Goal: Information Seeking & Learning: Learn about a topic

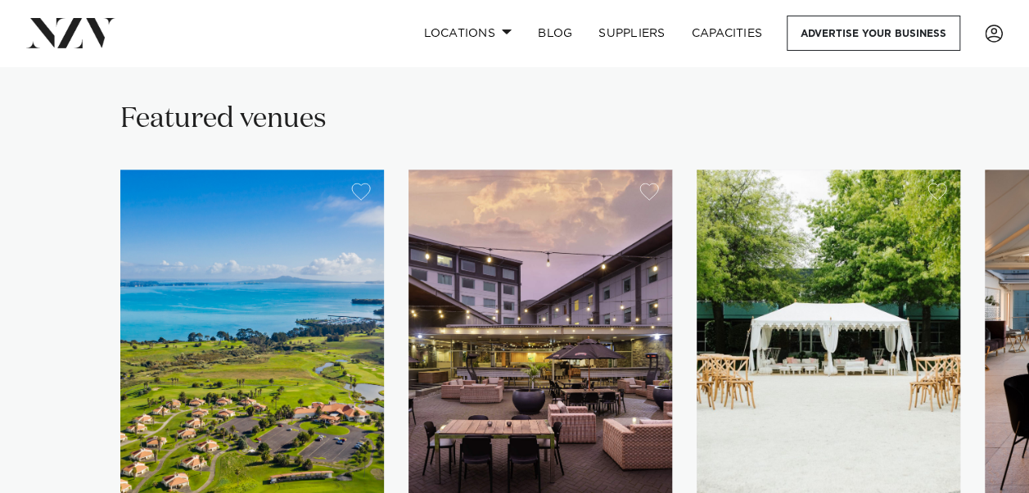
scroll to position [1504, 0]
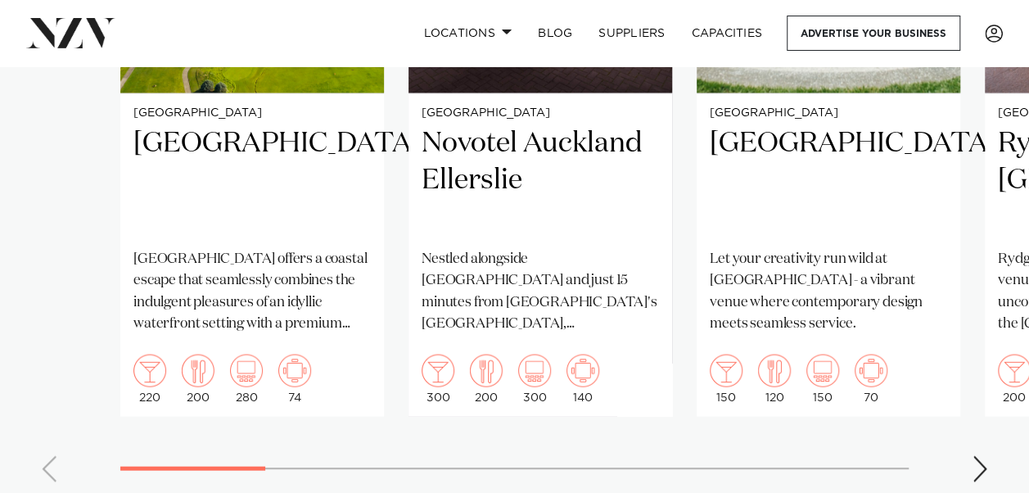
click at [974, 455] on div "Next slide" at bounding box center [979, 468] width 16 height 26
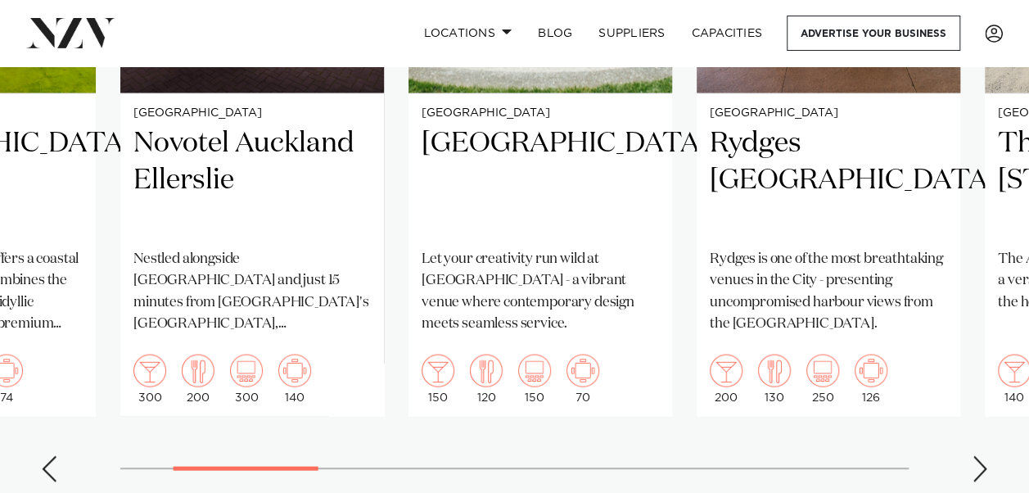
click at [974, 455] on div "Next slide" at bounding box center [979, 468] width 16 height 26
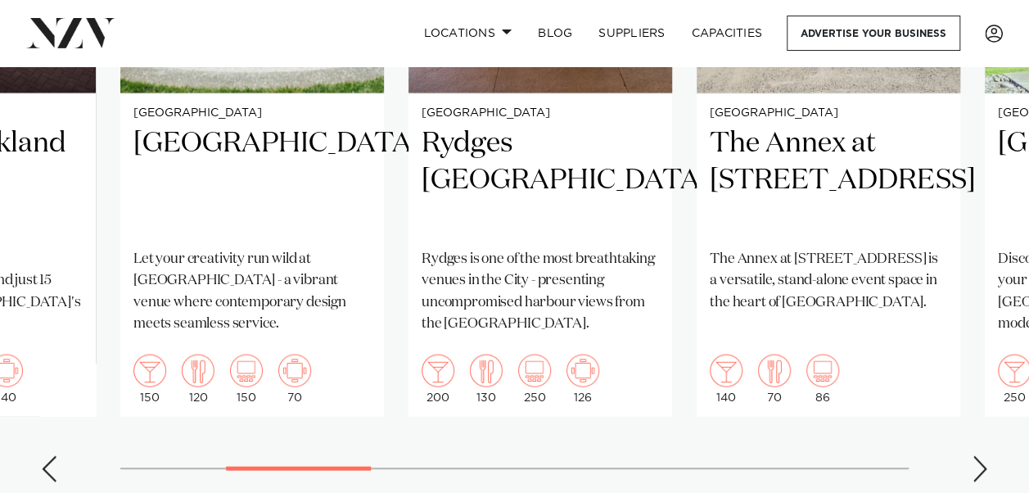
click at [974, 455] on div "Next slide" at bounding box center [979, 468] width 16 height 26
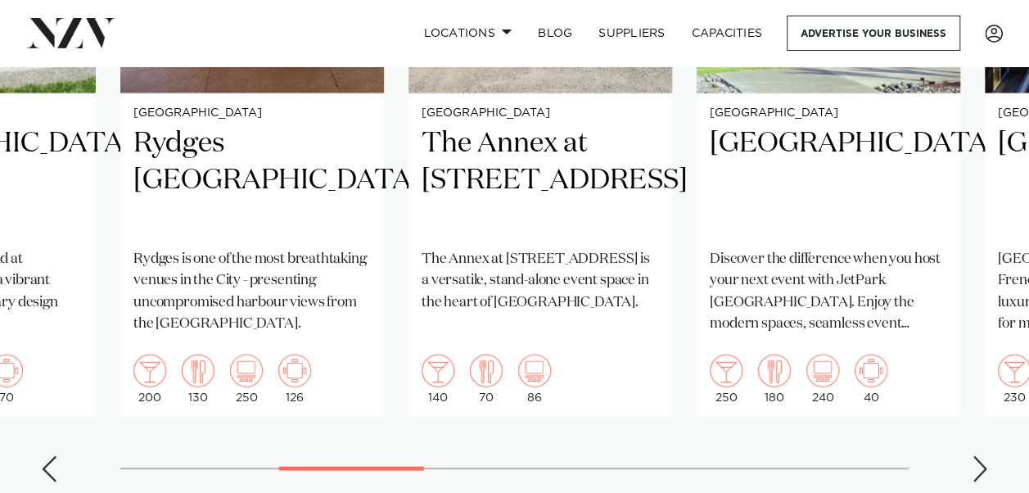
click at [974, 455] on div "Next slide" at bounding box center [979, 468] width 16 height 26
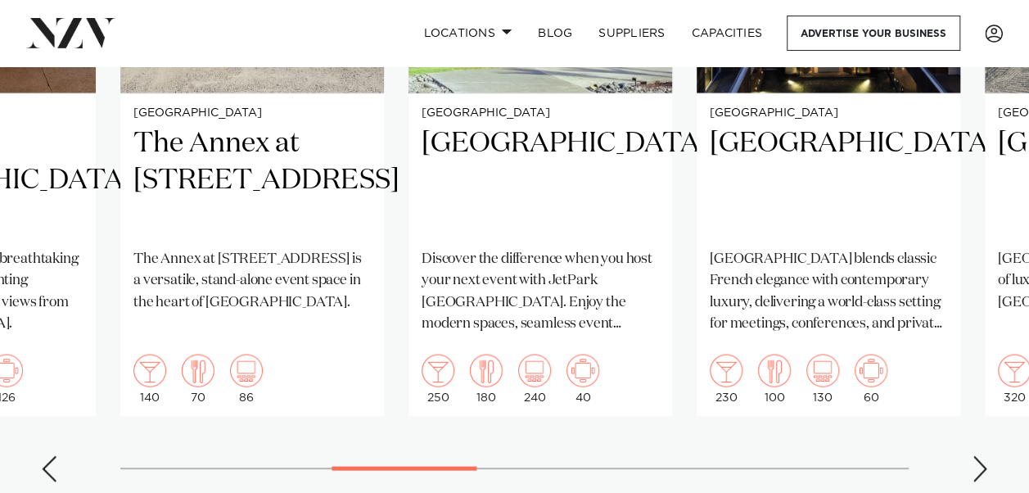
click at [974, 455] on div "Next slide" at bounding box center [979, 468] width 16 height 26
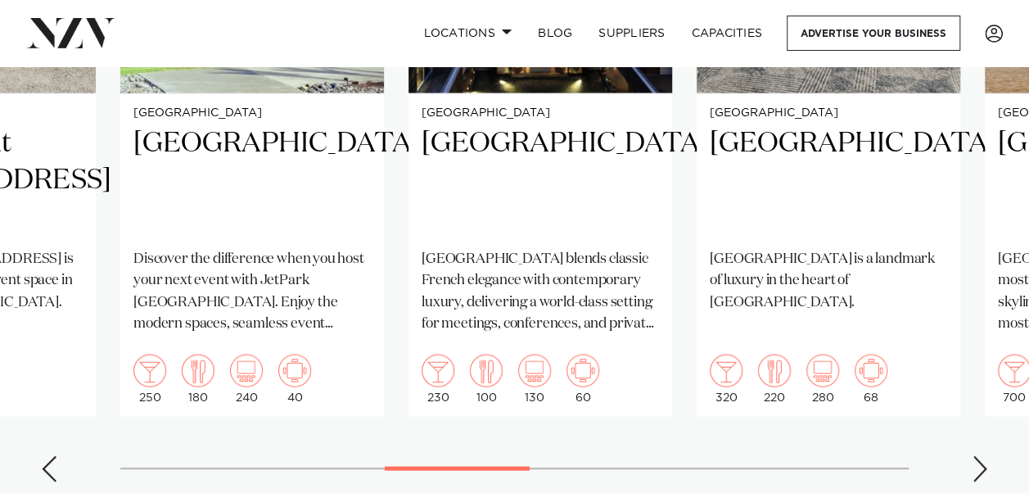
click at [974, 455] on div "Next slide" at bounding box center [979, 468] width 16 height 26
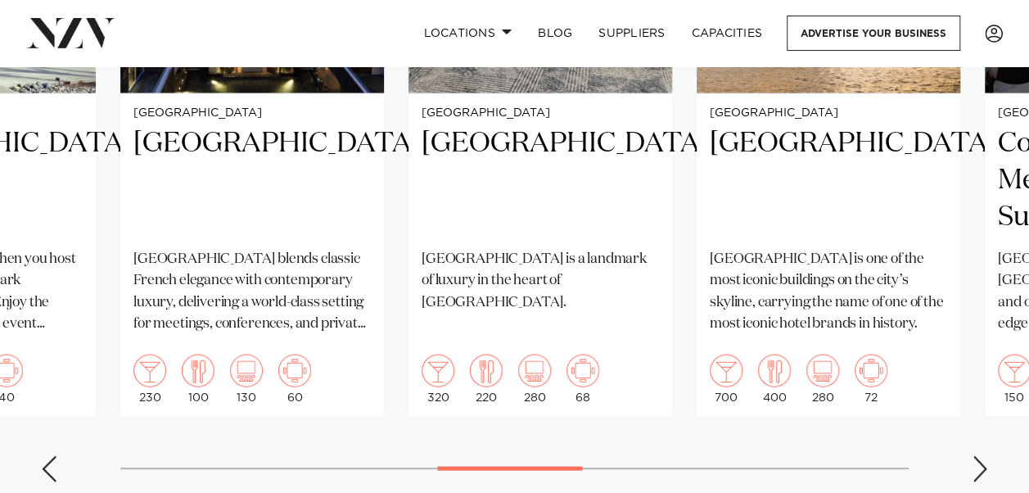
click at [974, 455] on div "Next slide" at bounding box center [979, 468] width 16 height 26
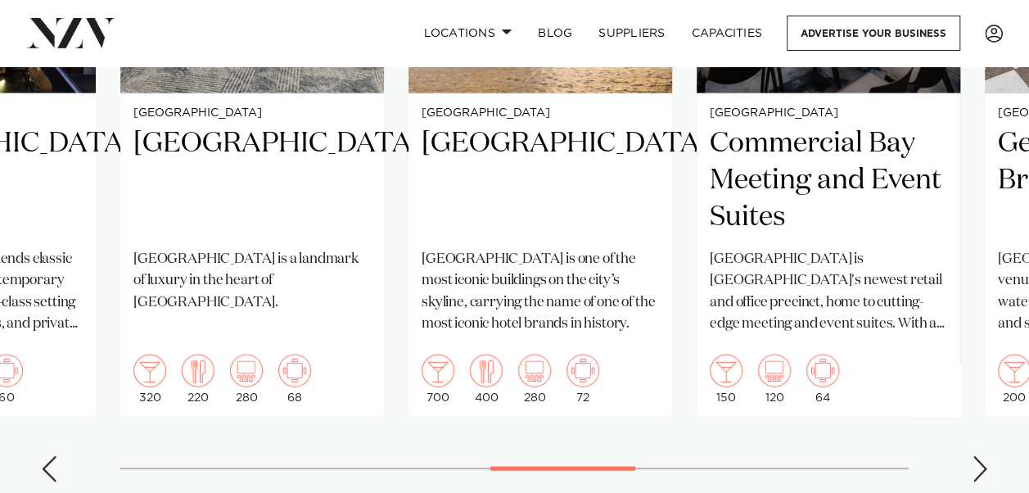
click at [974, 455] on div "Next slide" at bounding box center [979, 468] width 16 height 26
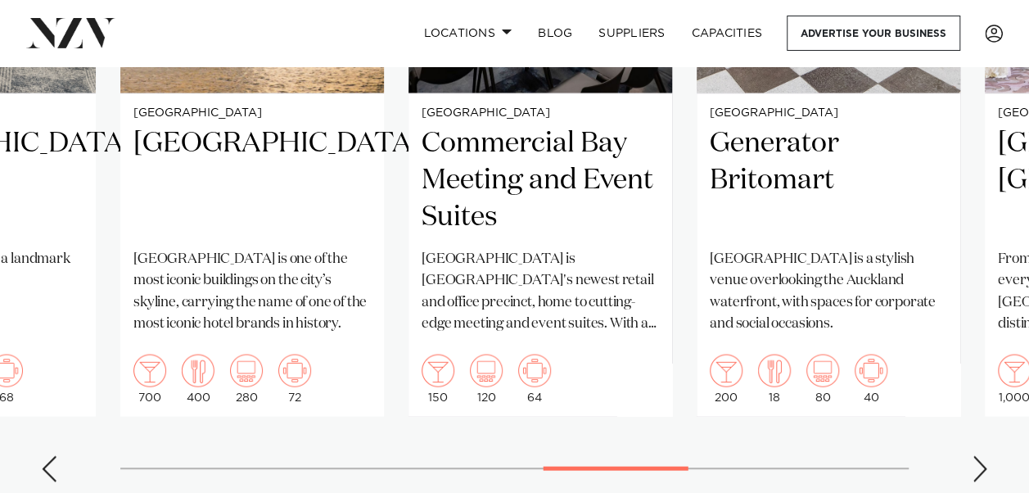
click at [974, 455] on div "Next slide" at bounding box center [979, 468] width 16 height 26
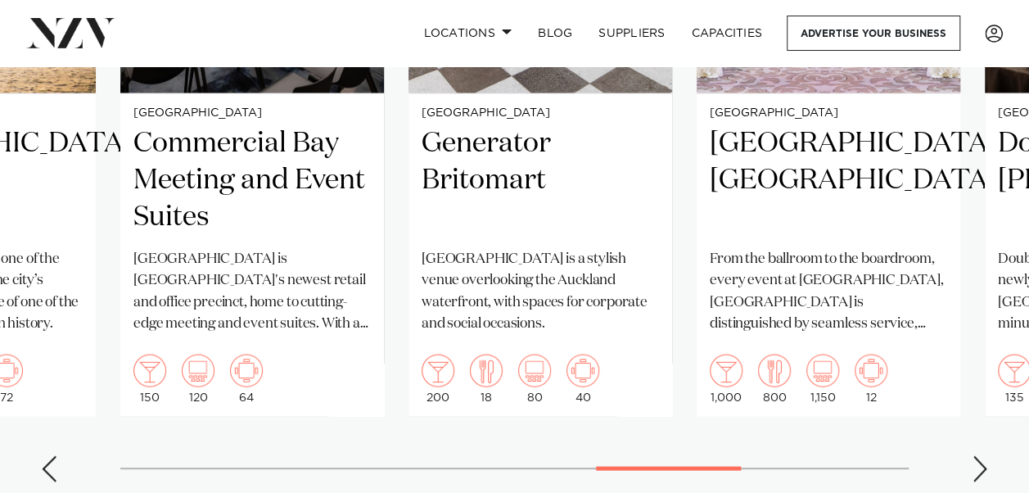
click at [974, 455] on div "Next slide" at bounding box center [979, 468] width 16 height 26
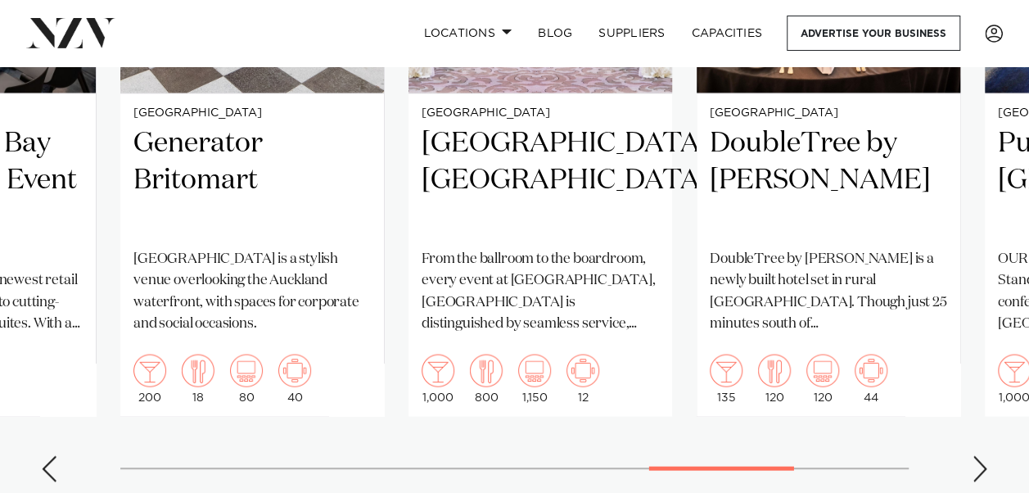
click at [977, 455] on div "Next slide" at bounding box center [979, 468] width 16 height 26
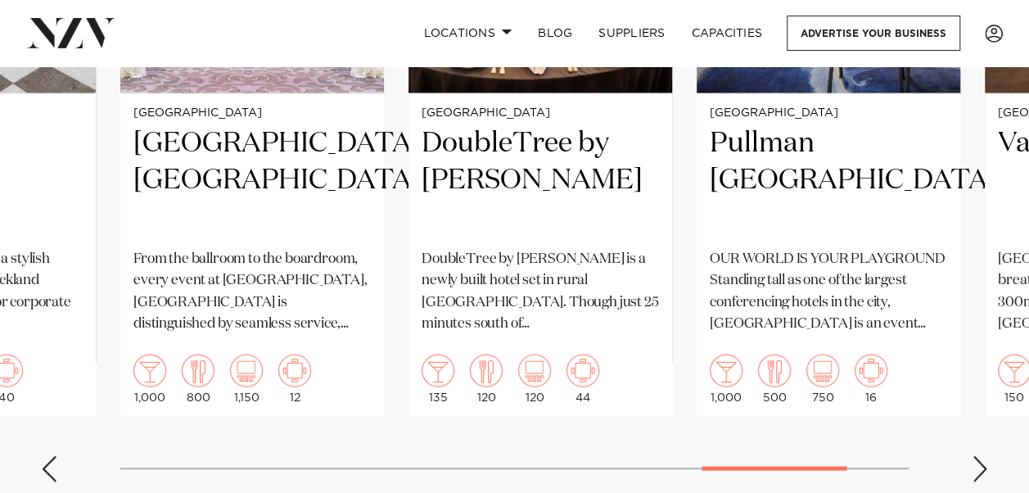
click at [977, 455] on div "Next slide" at bounding box center [979, 468] width 16 height 26
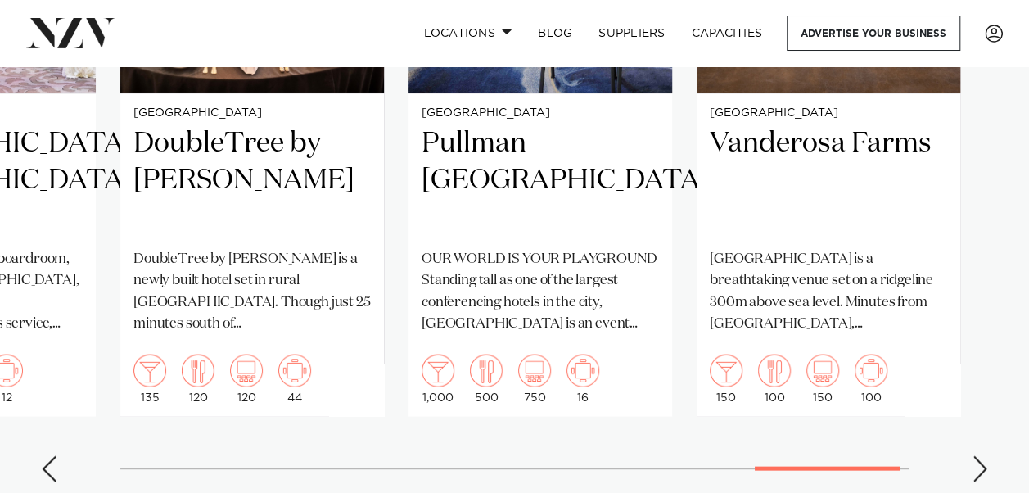
click at [977, 455] on div "Next slide" at bounding box center [979, 468] width 16 height 26
